Goal: Find specific page/section: Find specific page/section

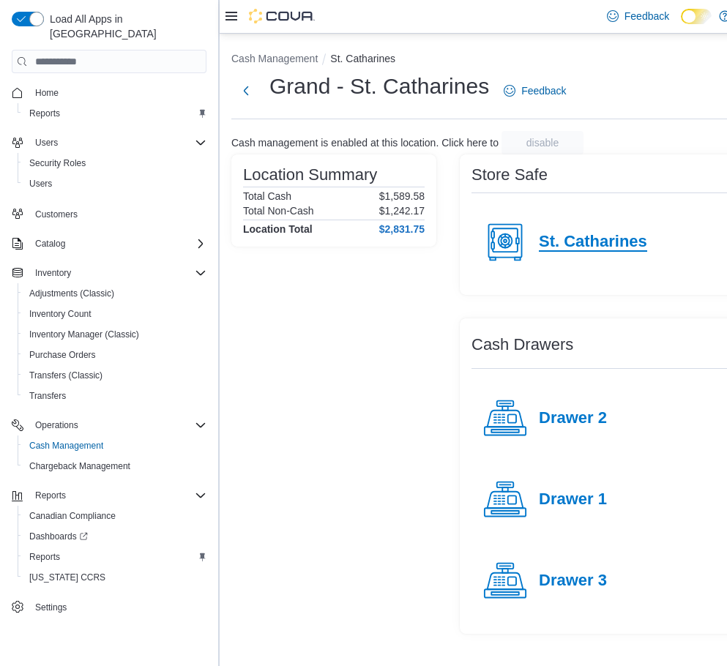
click at [590, 236] on h4 "St. Catharines" at bounding box center [592, 242] width 108 height 19
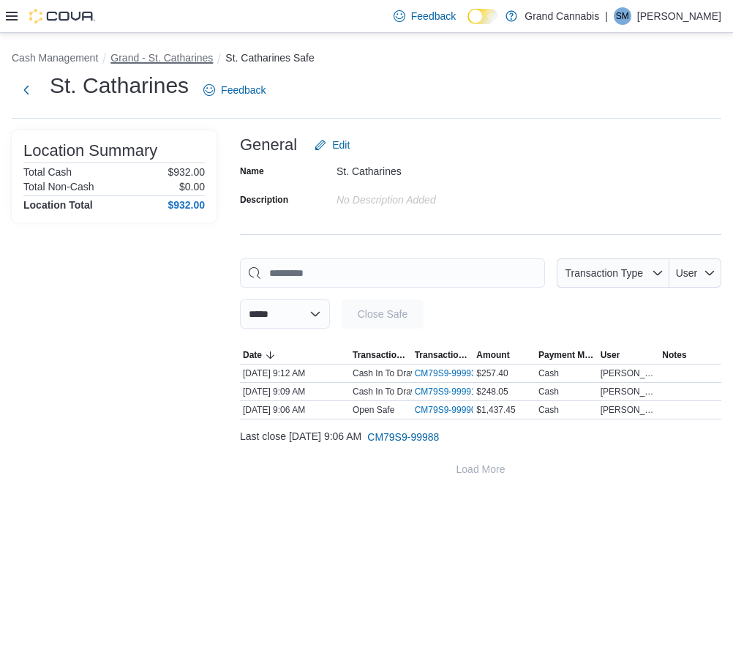
click at [149, 54] on button "Grand - St. Catharines" at bounding box center [161, 58] width 102 height 12
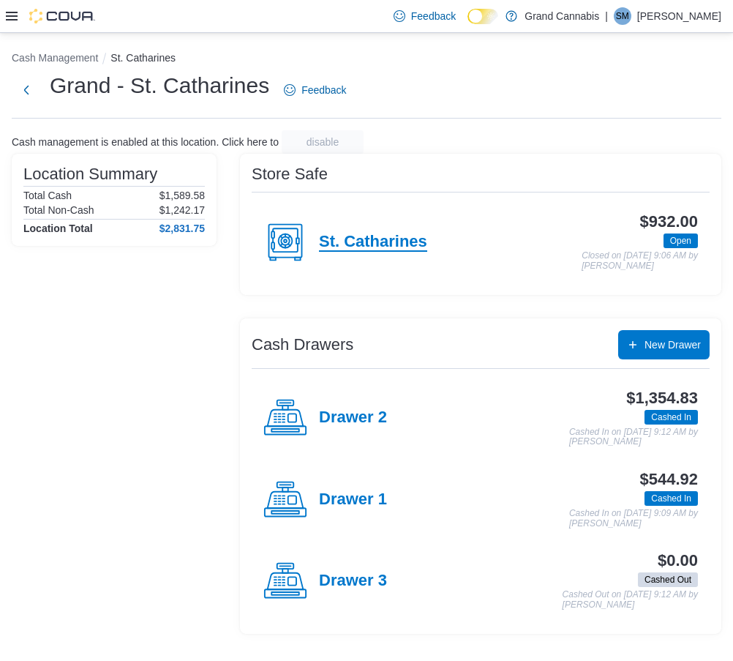
click at [339, 242] on h4 "St. Catharines" at bounding box center [373, 242] width 108 height 19
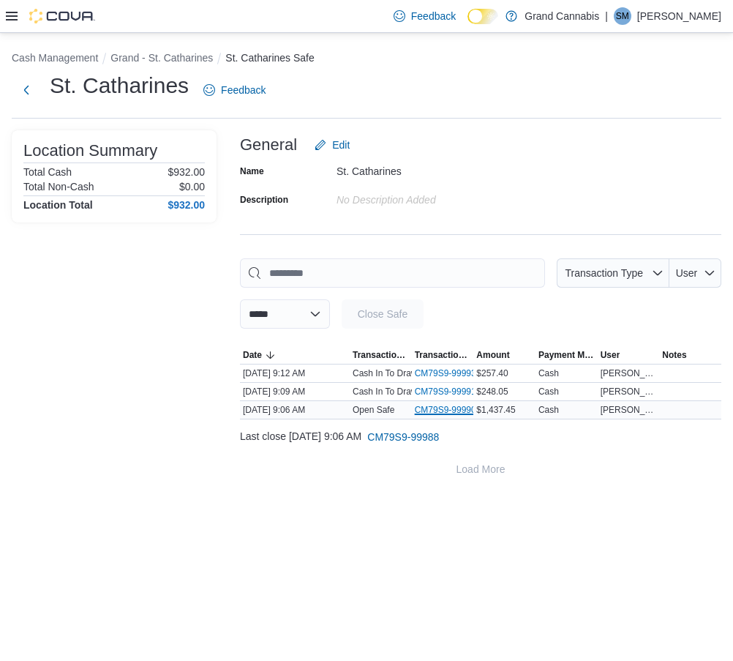
click at [430, 408] on link "CM79S9-99990 (opens in a new tab or window)" at bounding box center [451, 410] width 73 height 12
click at [465, 572] on div "**********" at bounding box center [366, 347] width 733 height 628
click at [146, 60] on button "Grand - St. Catharines" at bounding box center [161, 58] width 102 height 12
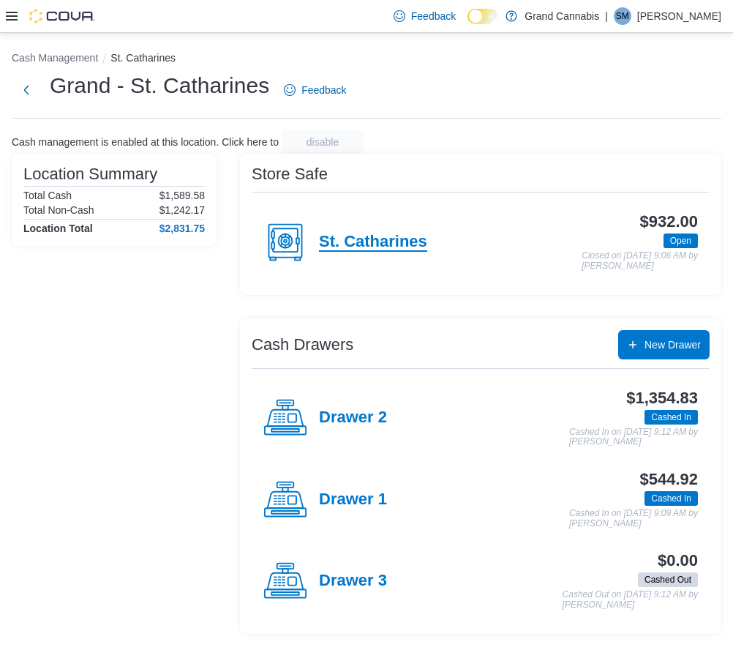
click at [365, 241] on h4 "St. Catharines" at bounding box center [373, 242] width 108 height 19
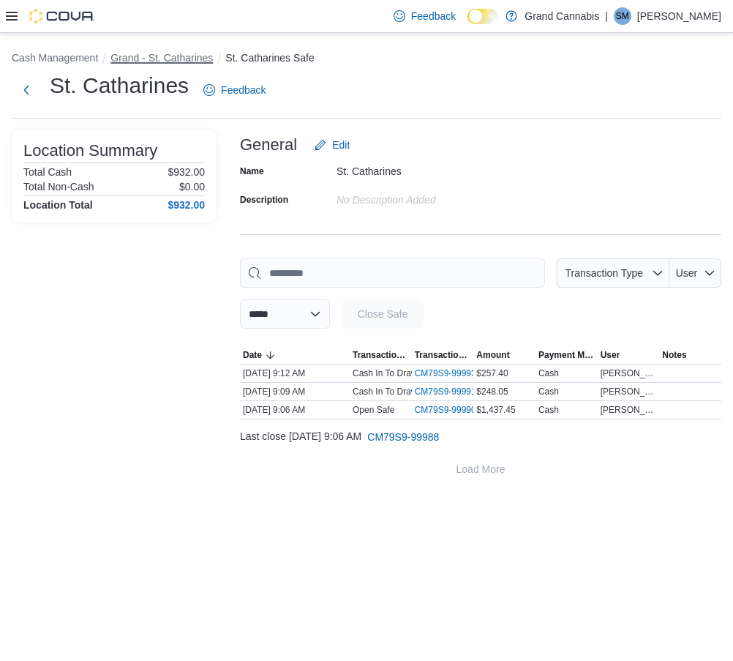
click at [152, 56] on button "Grand - St. Catharines" at bounding box center [161, 58] width 102 height 12
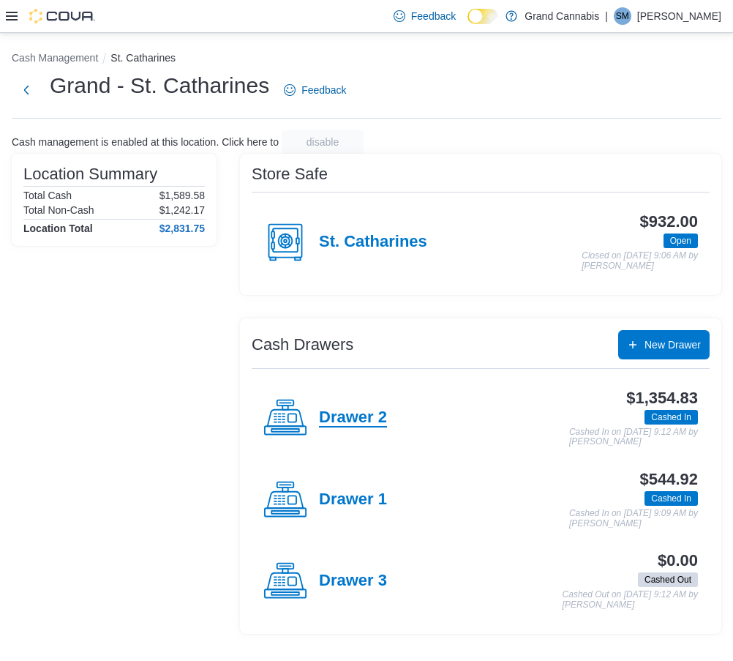
click at [347, 410] on h4 "Drawer 2" at bounding box center [353, 417] width 68 height 19
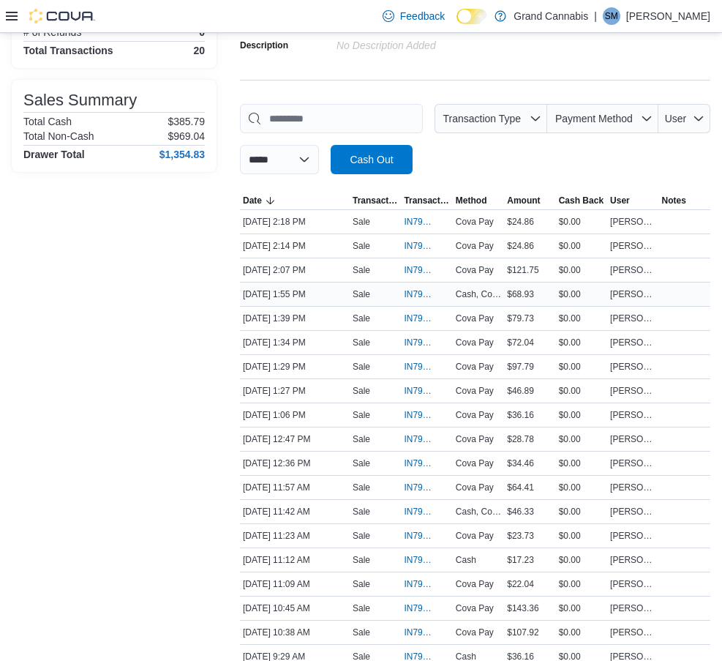
scroll to position [269, 0]
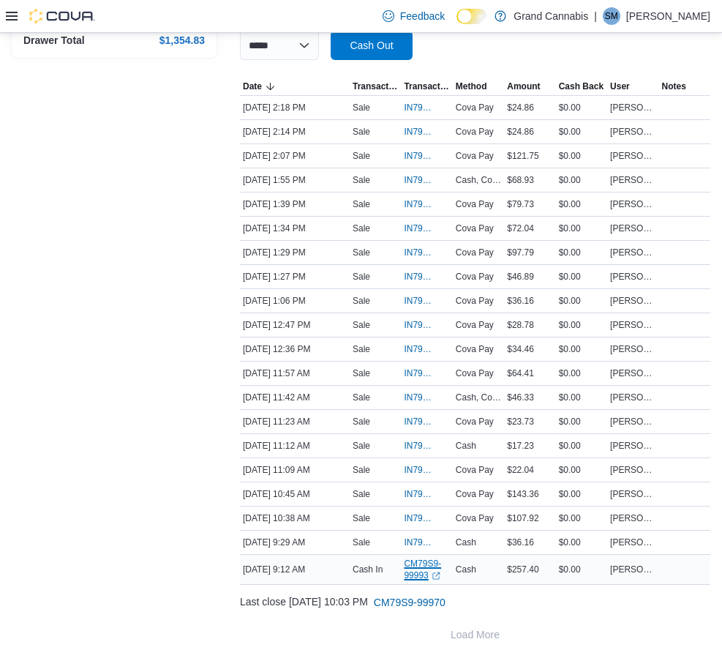
click at [420, 561] on link "CM79S9-99993 (opens in a new tab or window)" at bounding box center [426, 569] width 45 height 23
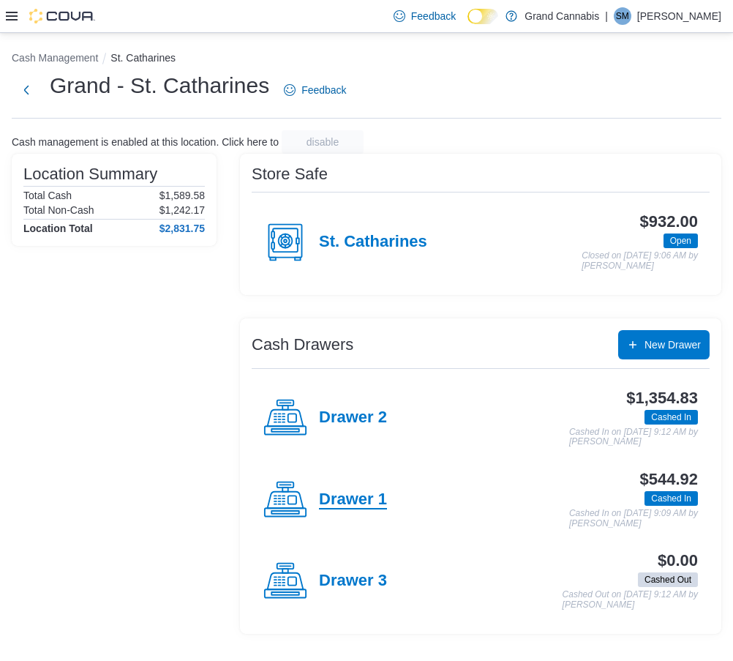
click at [351, 500] on h4 "Drawer 1" at bounding box center [353, 499] width 68 height 19
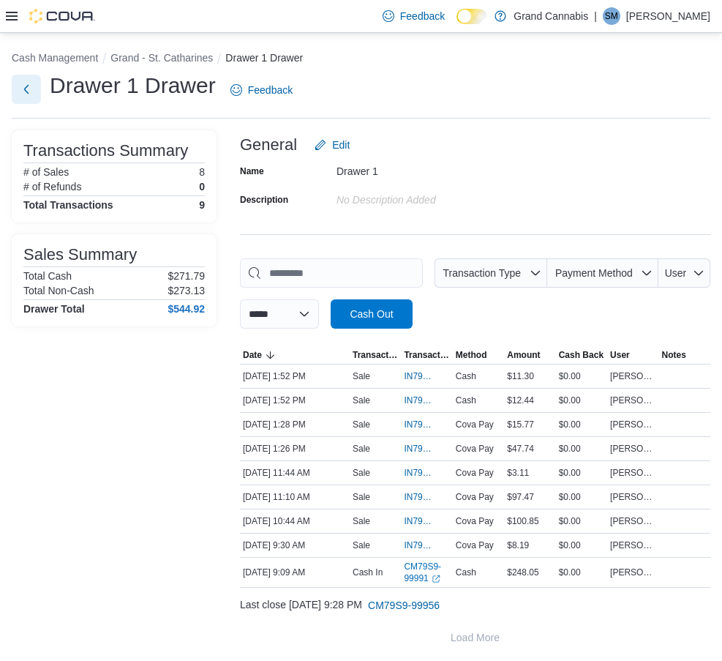
click at [19, 83] on button "Next" at bounding box center [26, 89] width 29 height 29
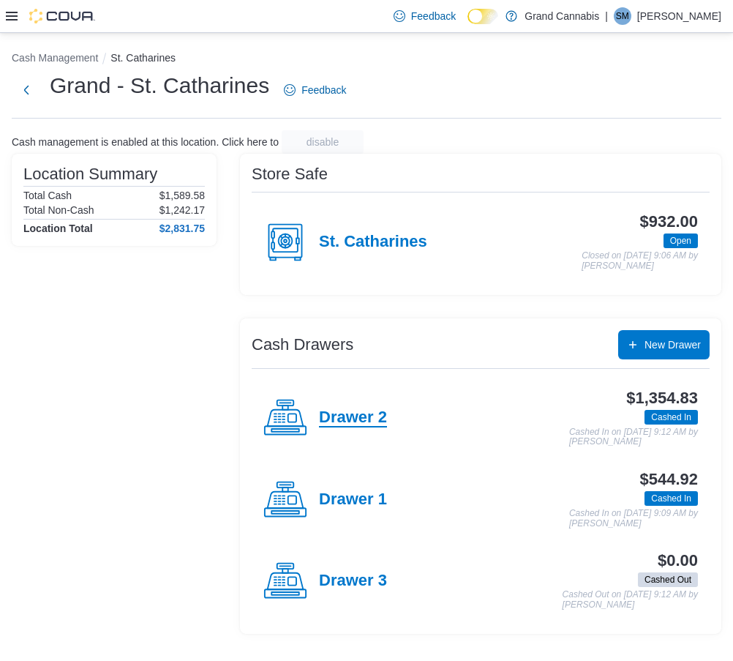
click at [331, 410] on h4 "Drawer 2" at bounding box center [353, 417] width 68 height 19
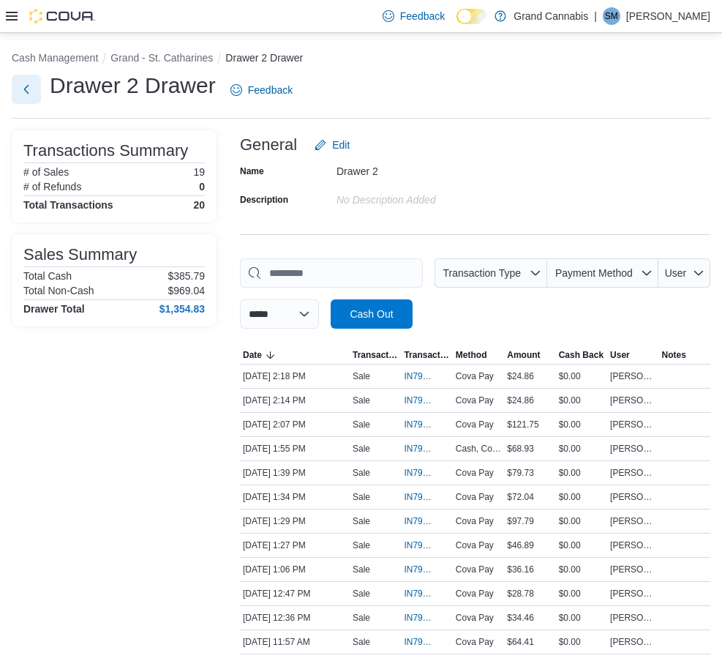
click at [33, 88] on button "Next" at bounding box center [26, 89] width 29 height 29
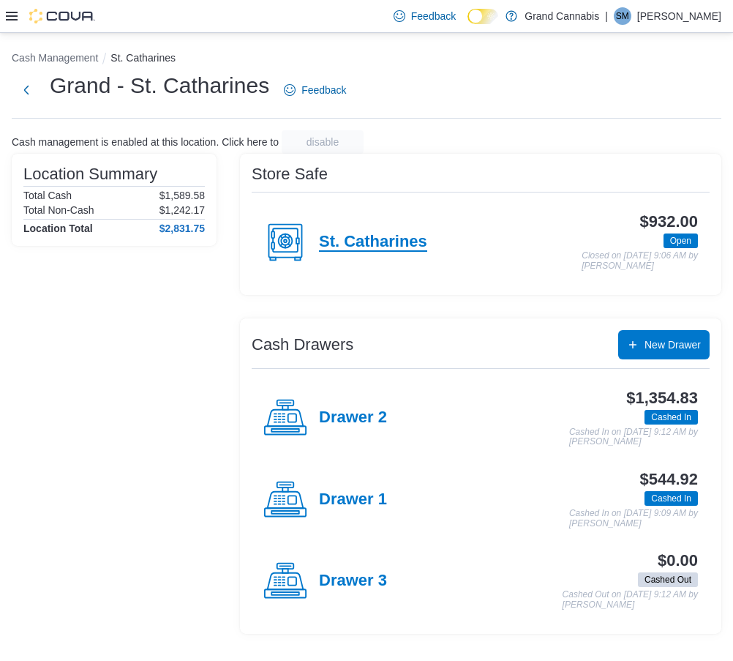
click at [373, 242] on h4 "St. Catharines" at bounding box center [373, 242] width 108 height 19
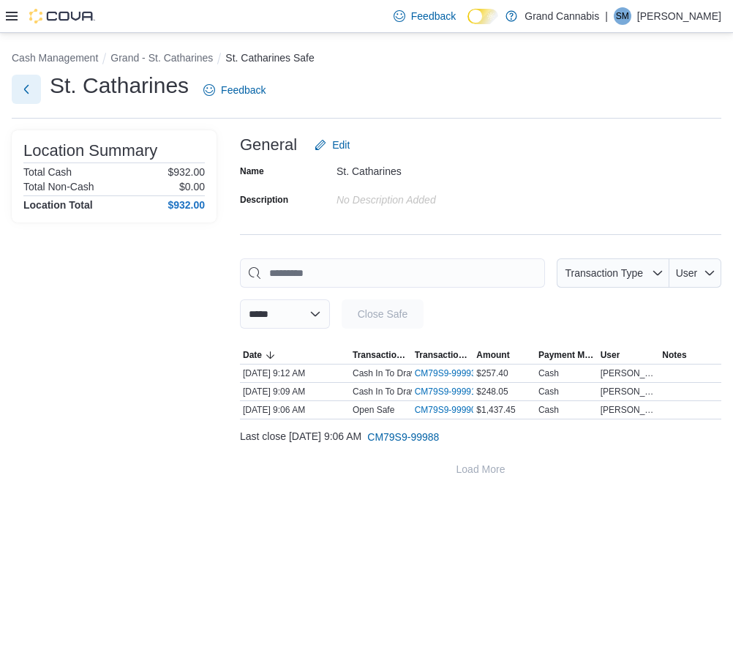
click at [37, 83] on button "Next" at bounding box center [26, 89] width 29 height 29
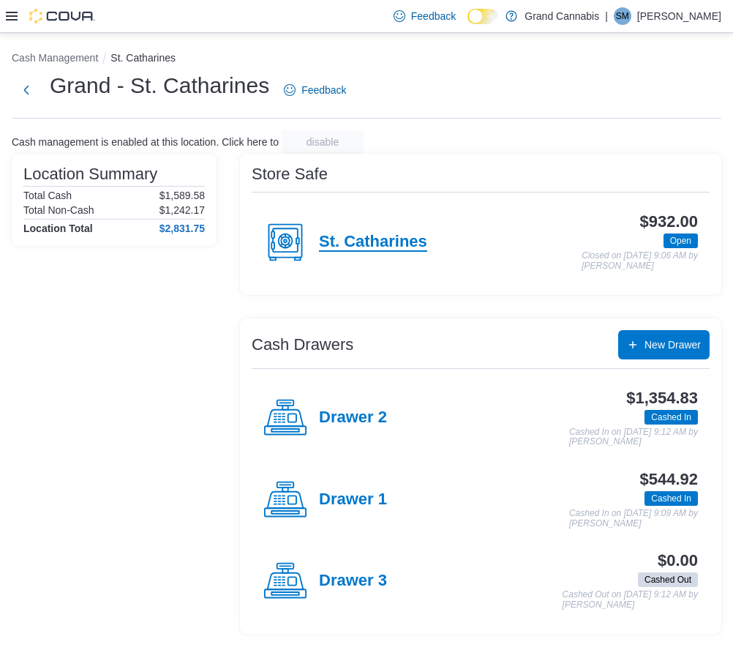
click at [375, 249] on h4 "St. Catharines" at bounding box center [373, 242] width 108 height 19
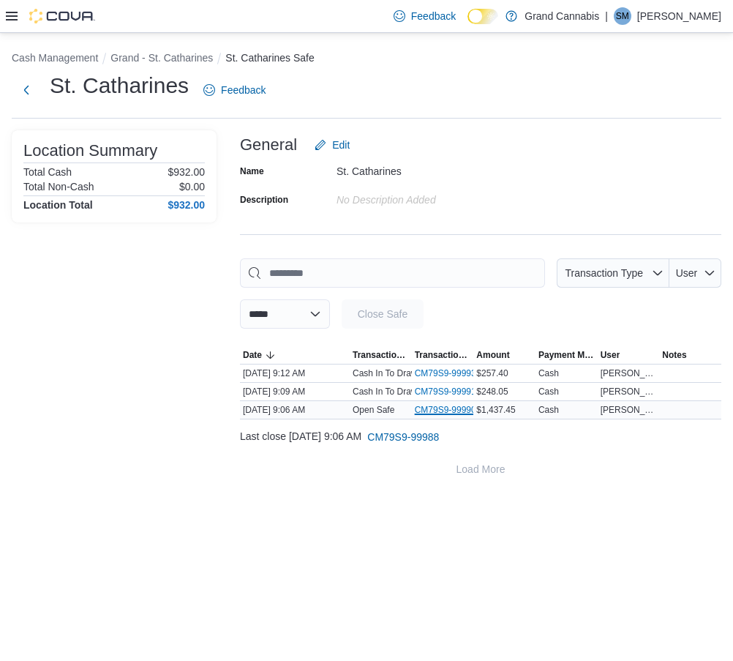
click at [447, 410] on link "CM79S9-99990 (opens in a new tab or window)" at bounding box center [451, 410] width 73 height 12
click at [156, 62] on button "Grand - St. Catharines" at bounding box center [161, 58] width 102 height 12
